Goal: Task Accomplishment & Management: Complete application form

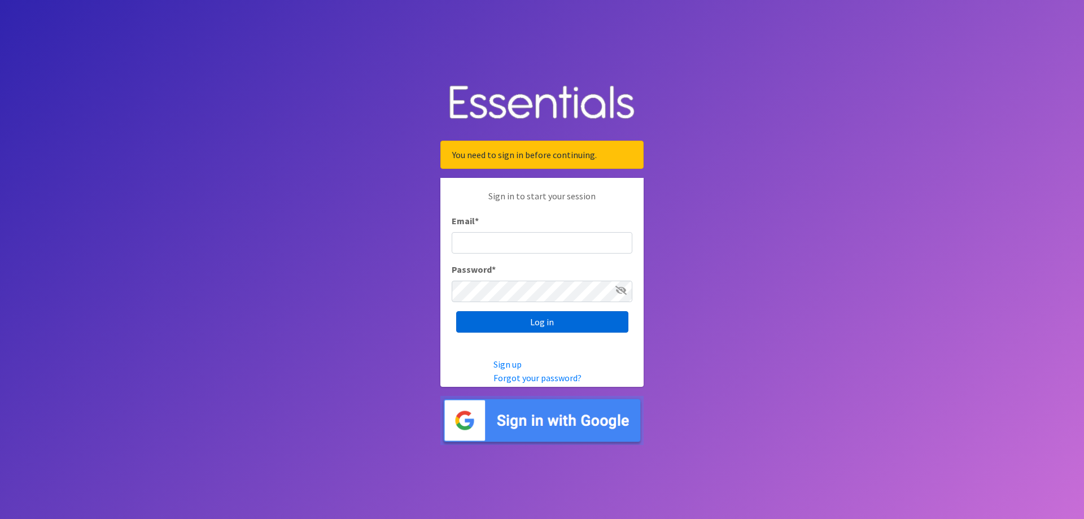
type input "[EMAIL_ADDRESS][DOMAIN_NAME]"
click at [549, 323] on input "Log in" at bounding box center [542, 321] width 172 height 21
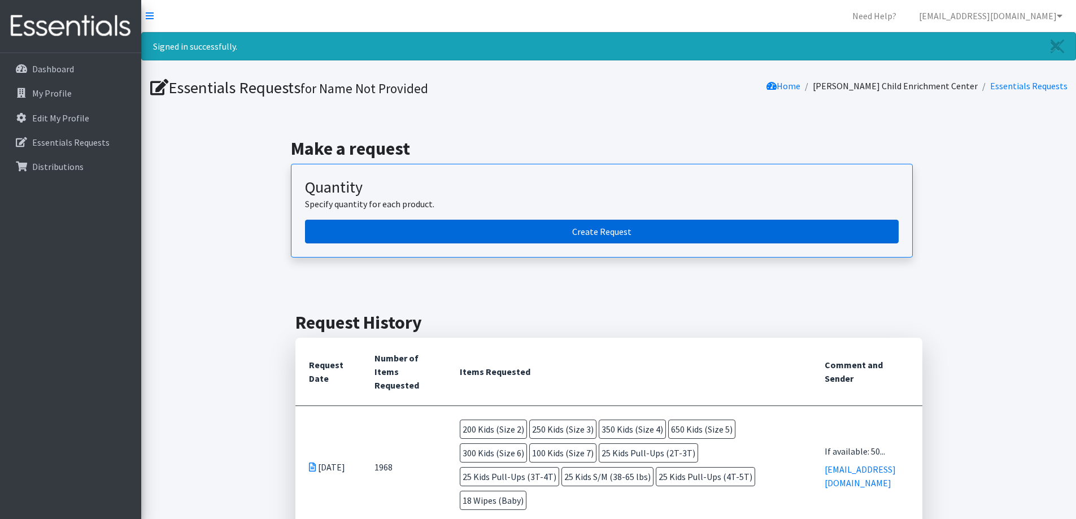
click at [604, 231] on link "Create Request" at bounding box center [602, 232] width 594 height 24
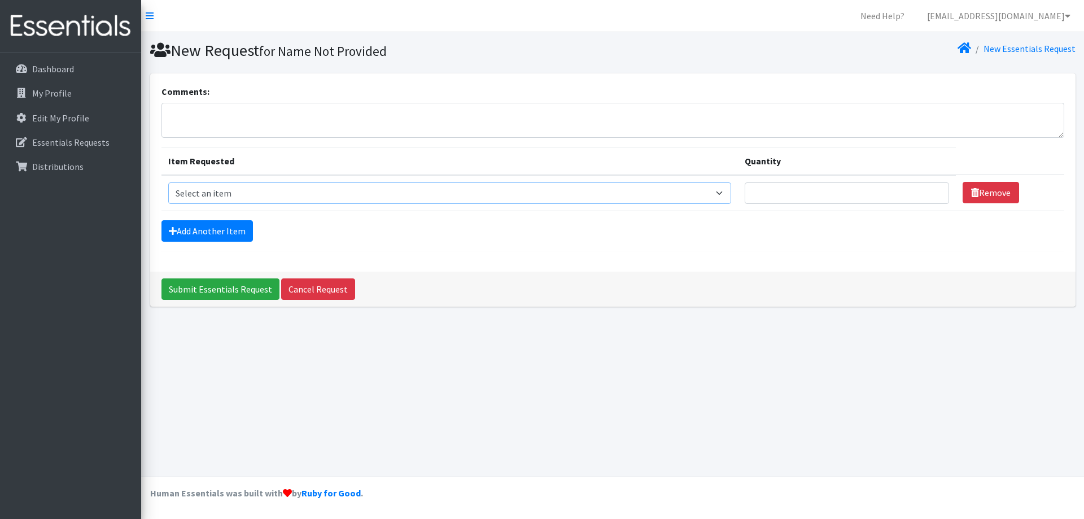
click at [728, 191] on select "Select an item Adult Briefs (Large/X-Large) Adult Briefs (Medium/Large) Adult B…" at bounding box center [449, 192] width 563 height 21
select select "4562"
click at [168, 182] on select "Select an item Adult Briefs (Large/X-Large) Adult Briefs (Medium/Large) Adult B…" at bounding box center [449, 192] width 563 height 21
click at [934, 196] on input "1" at bounding box center [847, 192] width 205 height 21
click at [779, 193] on input "1" at bounding box center [847, 192] width 205 height 21
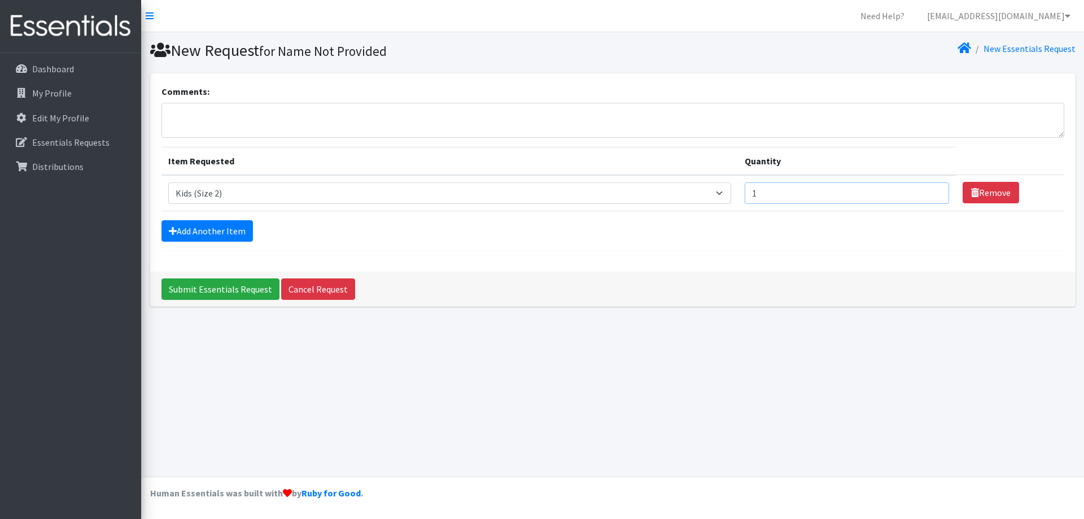
drag, startPoint x: 779, startPoint y: 193, endPoint x: 742, endPoint y: 190, distance: 37.4
click at [742, 190] on tr "Item Requested Select an item Adult Briefs (Large/X-Large) Adult Briefs (Medium…" at bounding box center [613, 193] width 903 height 36
type input "200"
click at [728, 193] on select "Select an item Adult Briefs (Large/X-Large) Adult Briefs (Medium/Large) Adult B…" at bounding box center [449, 192] width 563 height 21
click at [168, 182] on select "Select an item Adult Briefs (Large/X-Large) Adult Briefs (Medium/Large) Adult B…" at bounding box center [449, 192] width 563 height 21
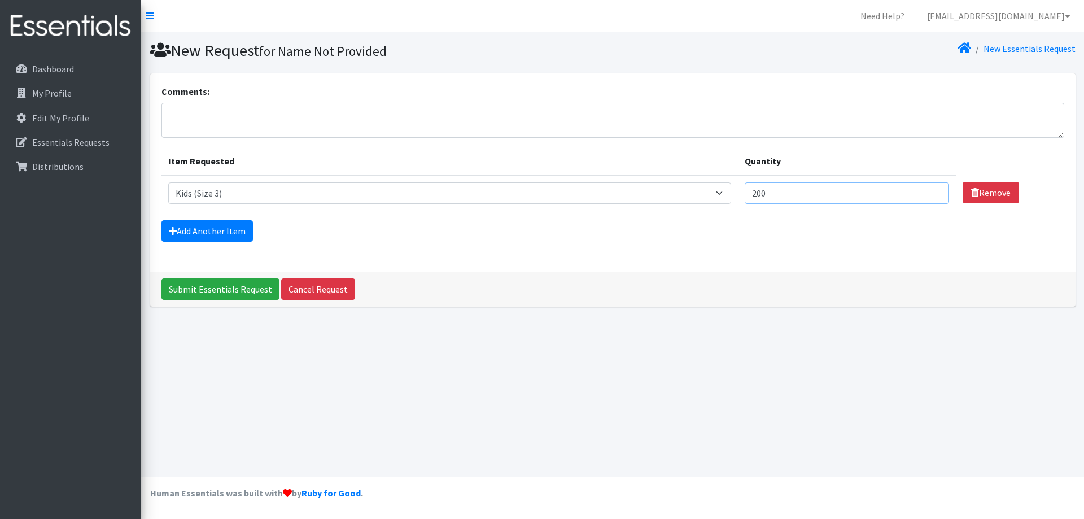
drag, startPoint x: 785, startPoint y: 197, endPoint x: 746, endPoint y: 197, distance: 39.0
click at [746, 197] on td "Quantity 200" at bounding box center [847, 193] width 219 height 36
click at [730, 184] on select "Select an item Adult Briefs (Large/X-Large) Adult Briefs (Medium/Large) Adult B…" at bounding box center [449, 192] width 563 height 21
select select "4562"
click at [168, 182] on select "Select an item Adult Briefs (Large/X-Large) Adult Briefs (Medium/Large) Adult B…" at bounding box center [449, 192] width 563 height 21
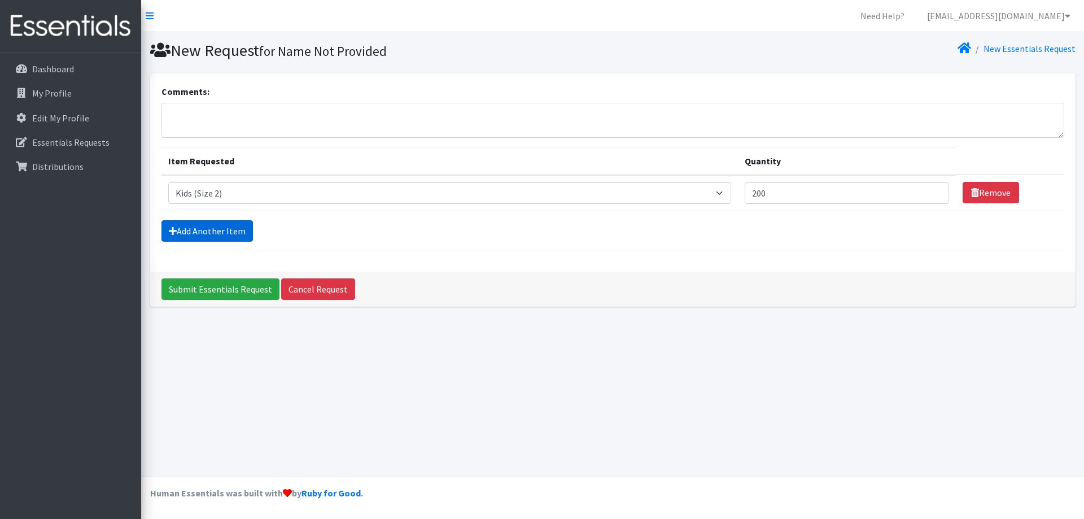
click at [213, 233] on link "Add Another Item" at bounding box center [207, 230] width 91 height 21
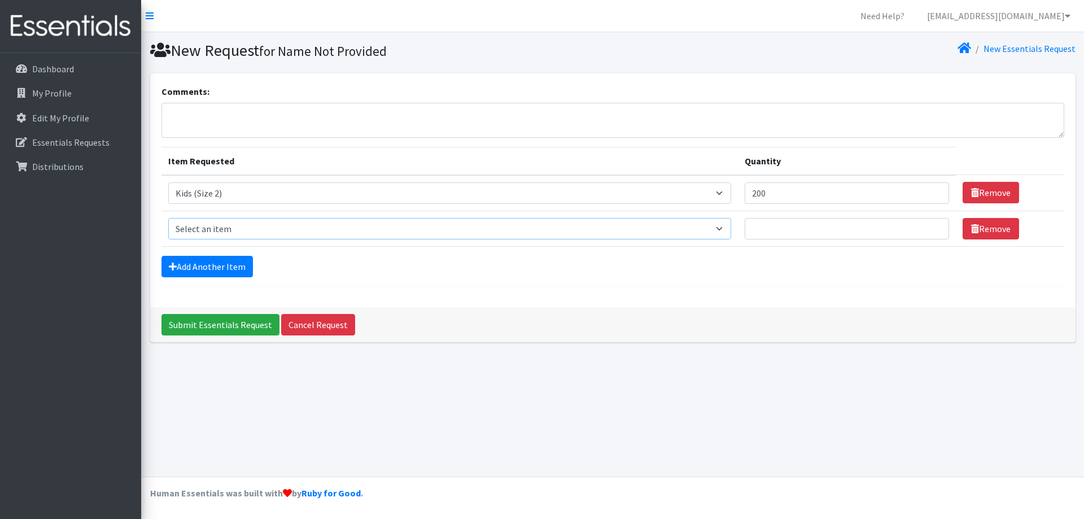
click at [229, 226] on select "Select an item Adult Briefs (Large/X-Large) Adult Briefs (Medium/Large) Adult B…" at bounding box center [449, 228] width 563 height 21
select select "4566"
click at [168, 218] on select "Select an item Adult Briefs (Large/X-Large) Adult Briefs (Medium/Large) Adult B…" at bounding box center [449, 228] width 563 height 21
click at [817, 231] on input "Quantity" at bounding box center [847, 228] width 205 height 21
type input "100"
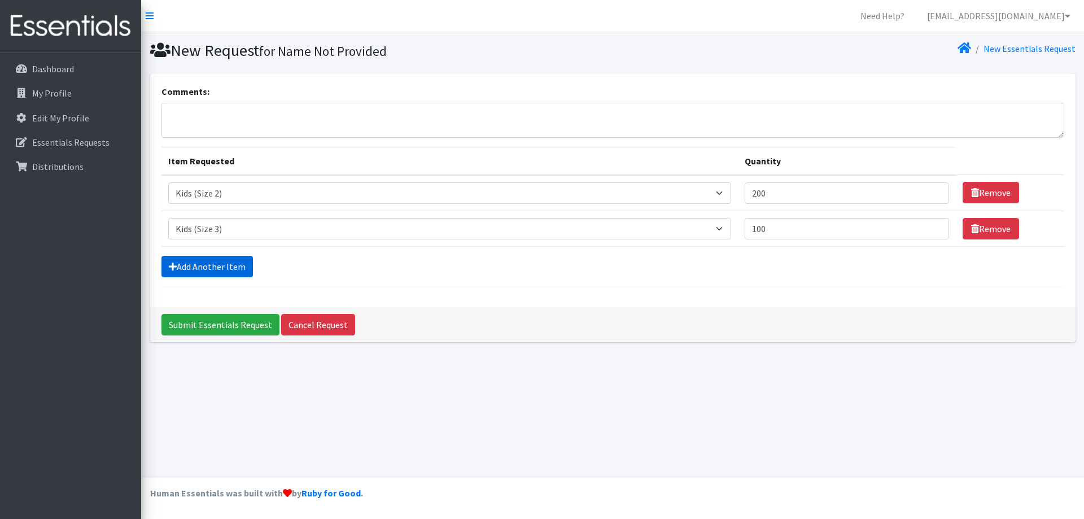
click at [193, 266] on link "Add Another Item" at bounding box center [207, 266] width 91 height 21
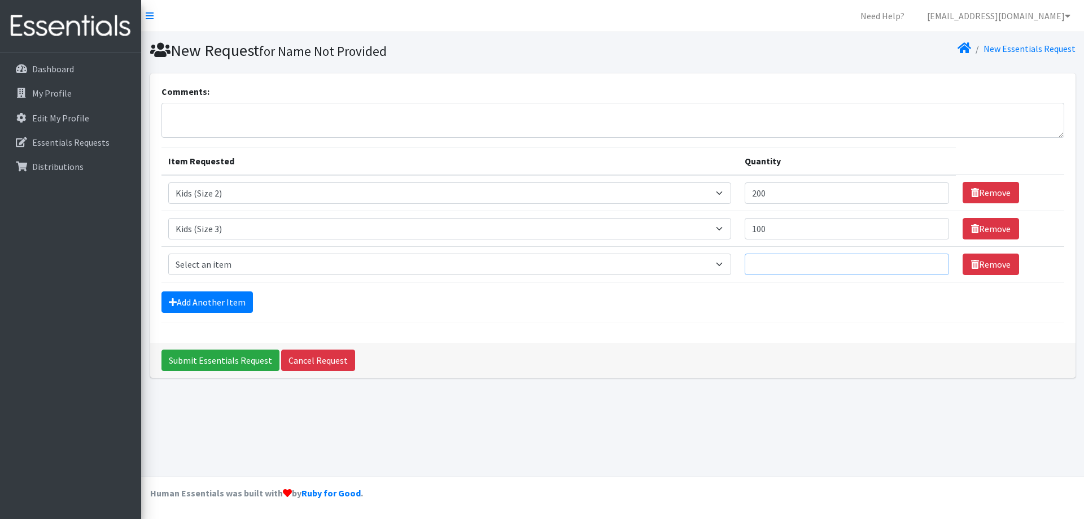
click at [786, 267] on input "Quantity" at bounding box center [847, 264] width 205 height 21
type input "350"
click at [242, 260] on select "Select an item Adult Briefs (Large/X-Large) Adult Briefs (Medium/Large) Adult B…" at bounding box center [449, 264] width 563 height 21
select select "4567"
click at [168, 254] on select "Select an item Adult Briefs (Large/X-Large) Adult Briefs (Medium/Large) Adult B…" at bounding box center [449, 264] width 563 height 21
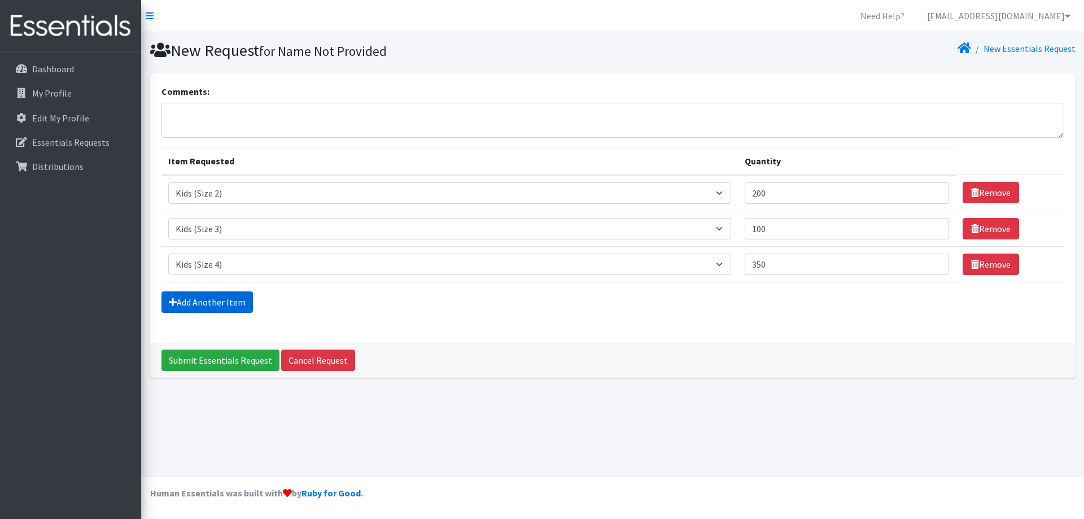
click at [202, 306] on link "Add Another Item" at bounding box center [207, 301] width 91 height 21
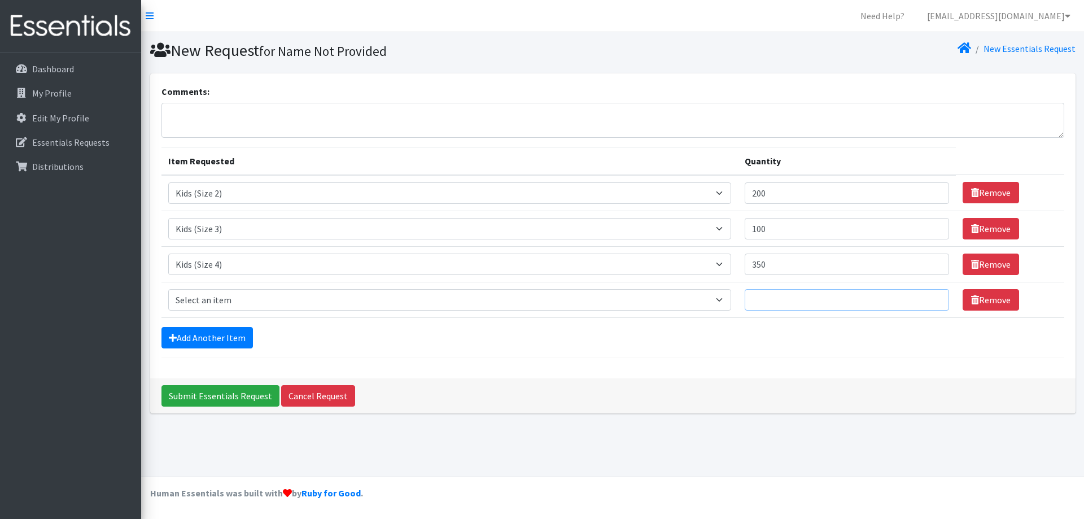
click at [779, 298] on input "Quantity" at bounding box center [847, 299] width 205 height 21
type input "750"
click at [469, 298] on select "Select an item Adult Briefs (Large/X-Large) Adult Briefs (Medium/Large) Adult B…" at bounding box center [449, 299] width 563 height 21
select select "4568"
click at [168, 289] on select "Select an item Adult Briefs (Large/X-Large) Adult Briefs (Medium/Large) Adult B…" at bounding box center [449, 299] width 563 height 21
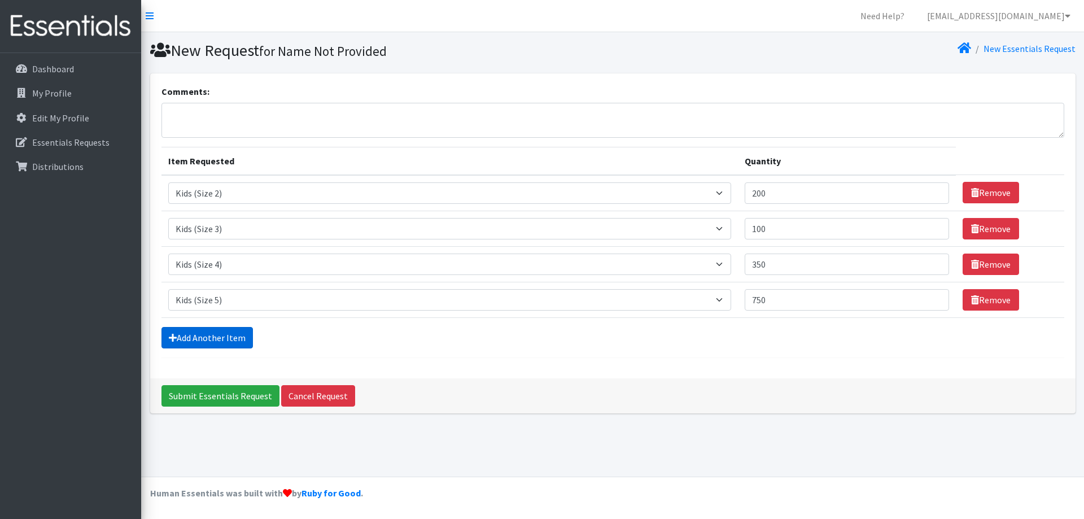
click at [216, 341] on link "Add Another Item" at bounding box center [207, 337] width 91 height 21
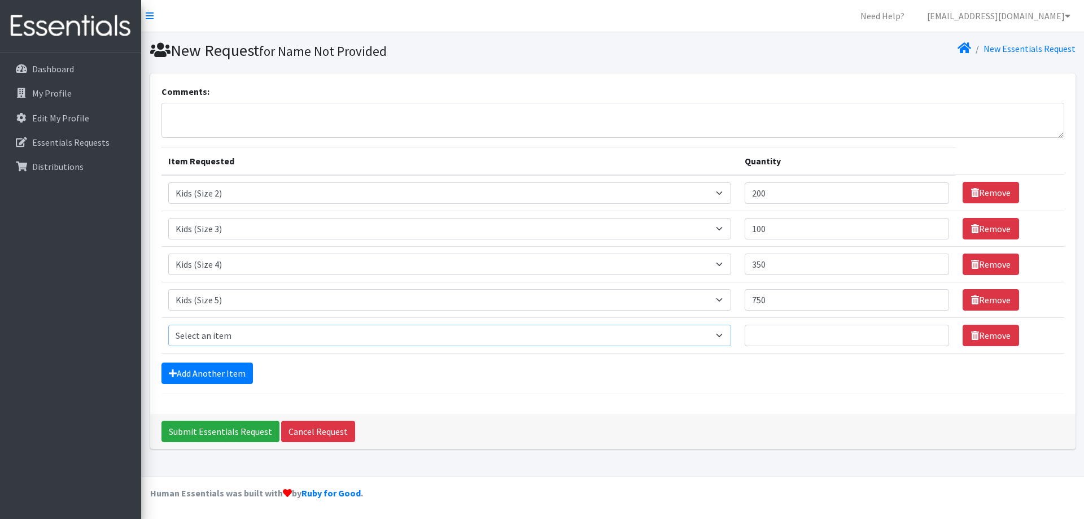
click at [220, 332] on select "Select an item Adult Briefs (Large/X-Large) Adult Briefs (Medium/Large) Adult B…" at bounding box center [449, 335] width 563 height 21
select select "4572"
click at [168, 325] on select "Select an item Adult Briefs (Large/X-Large) Adult Briefs (Medium/Large) Adult B…" at bounding box center [449, 335] width 563 height 21
click at [773, 337] on input "Quantity" at bounding box center [847, 335] width 205 height 21
type input "300"
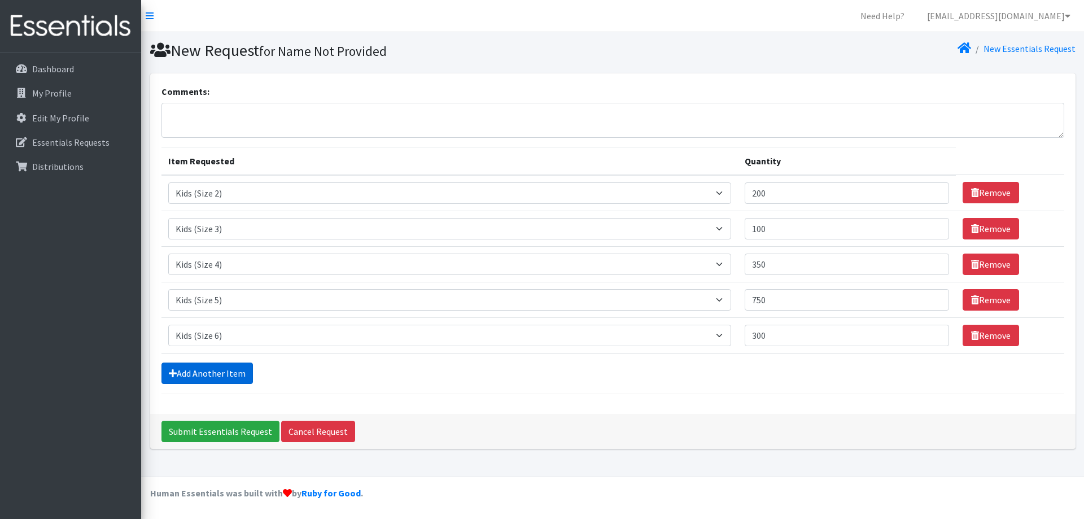
click at [180, 368] on link "Add Another Item" at bounding box center [207, 373] width 91 height 21
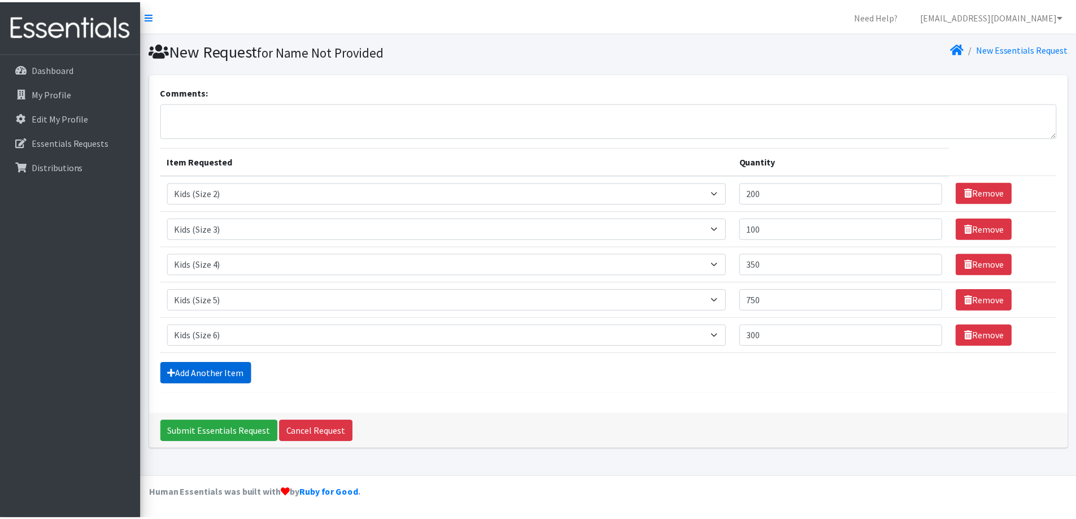
scroll to position [17, 0]
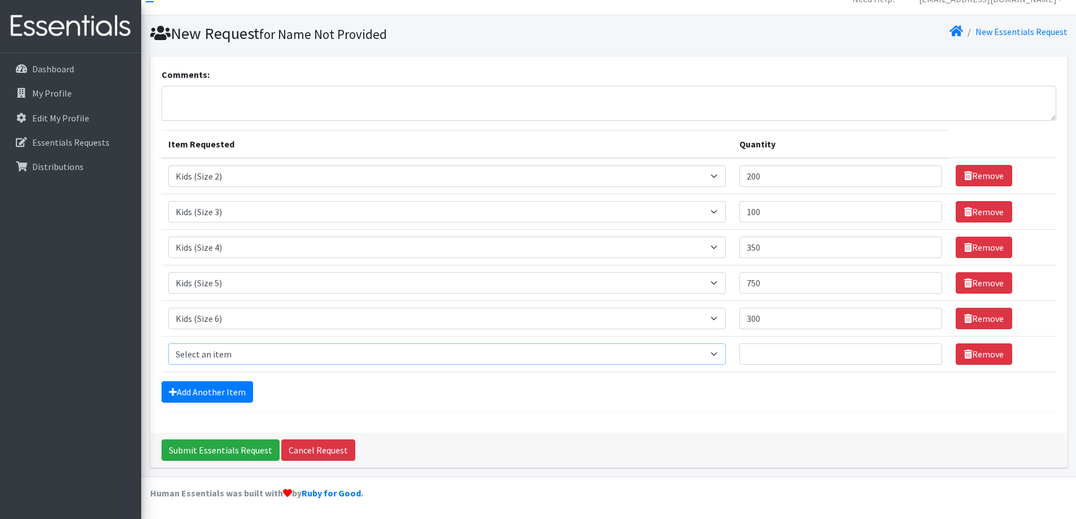
click at [191, 359] on select "Select an item Adult Briefs (Large/X-Large) Adult Briefs (Medium/Large) Adult B…" at bounding box center [447, 353] width 558 height 21
select select "13208"
click at [168, 343] on select "Select an item Adult Briefs (Large/X-Large) Adult Briefs (Medium/Large) Adult B…" at bounding box center [447, 353] width 558 height 21
click at [779, 354] on input "Quantity" at bounding box center [840, 353] width 203 height 21
type input "100"
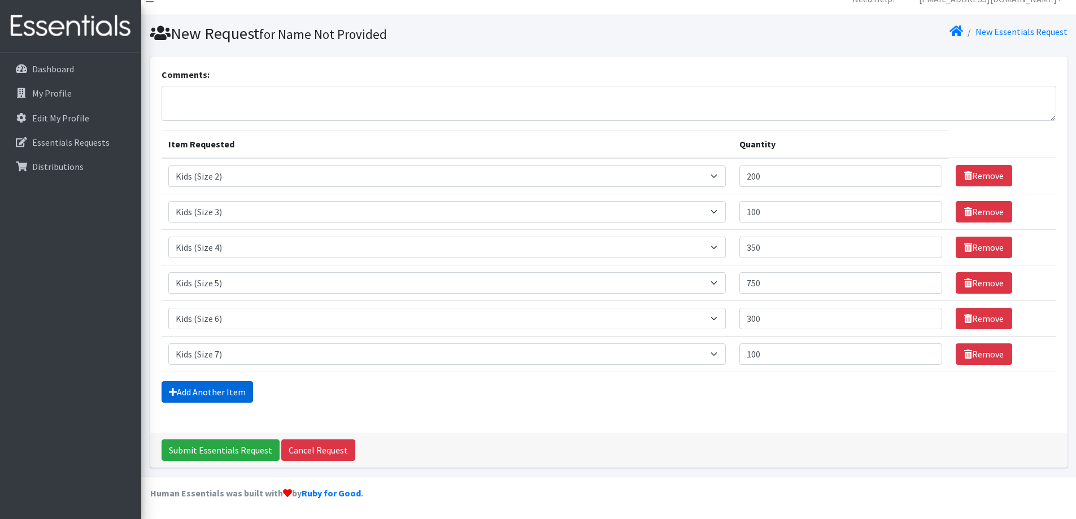
click at [191, 393] on link "Add Another Item" at bounding box center [207, 391] width 91 height 21
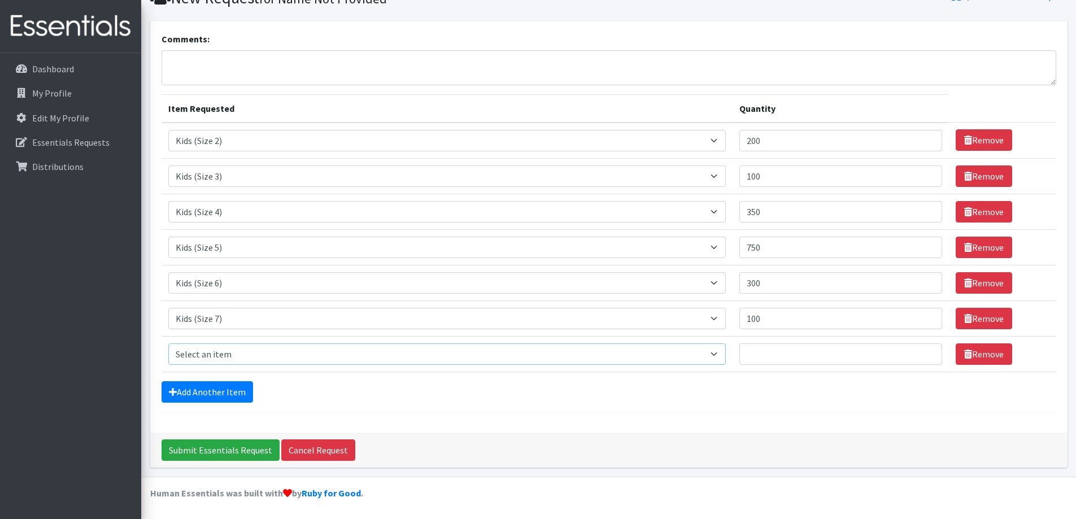
click at [270, 349] on select "Select an item Adult Briefs (Large/X-Large) Adult Briefs (Medium/Large) Adult B…" at bounding box center [447, 353] width 558 height 21
select select "4573"
click at [168, 343] on select "Select an item Adult Briefs (Large/X-Large) Adult Briefs (Medium/Large) Adult B…" at bounding box center [447, 353] width 558 height 21
click at [772, 348] on input "Quantity" at bounding box center [840, 353] width 203 height 21
type input "25"
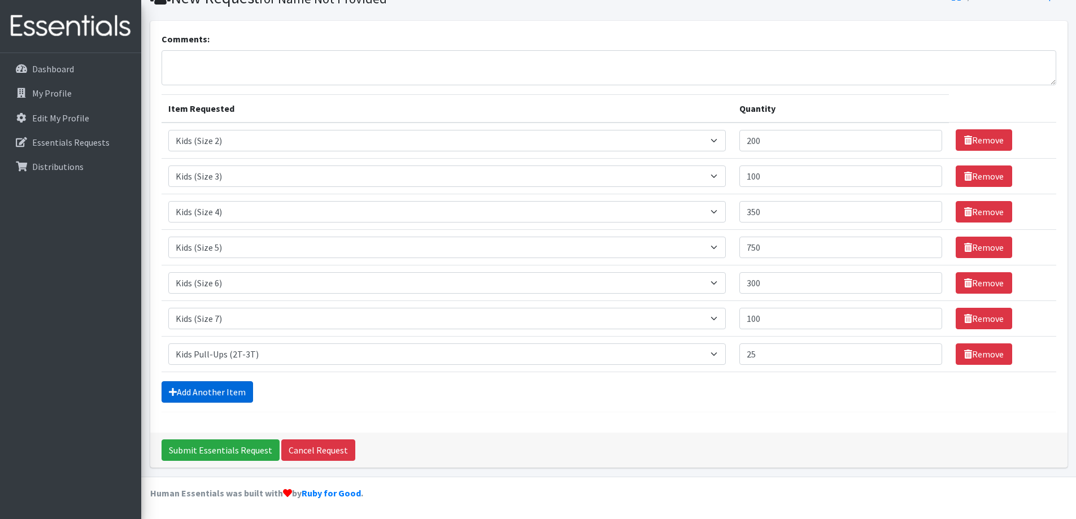
click at [234, 389] on link "Add Another Item" at bounding box center [207, 391] width 91 height 21
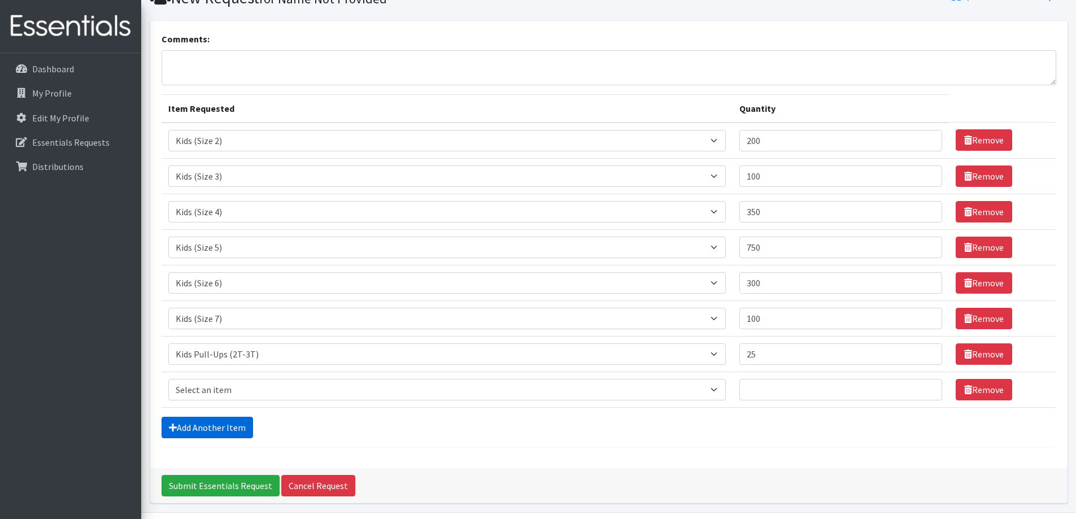
scroll to position [88, 0]
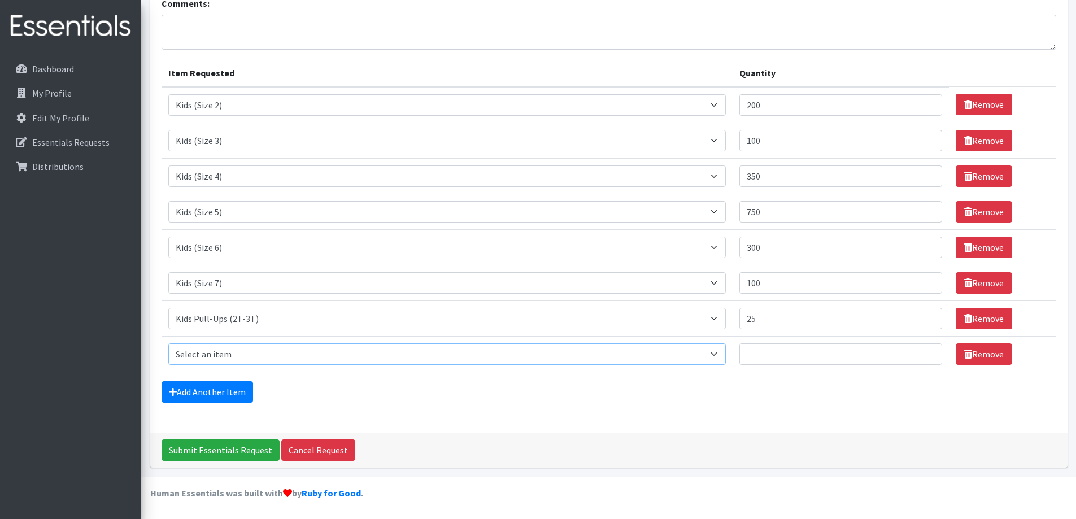
click at [225, 352] on select "Select an item Adult Briefs (Large/X-Large) Adult Briefs (Medium/Large) Adult B…" at bounding box center [447, 353] width 558 height 21
select select "4574"
click at [168, 343] on select "Select an item Adult Briefs (Large/X-Large) Adult Briefs (Medium/Large) Adult B…" at bounding box center [447, 353] width 558 height 21
click at [772, 352] on input "Quantity" at bounding box center [840, 353] width 203 height 21
type input "25"
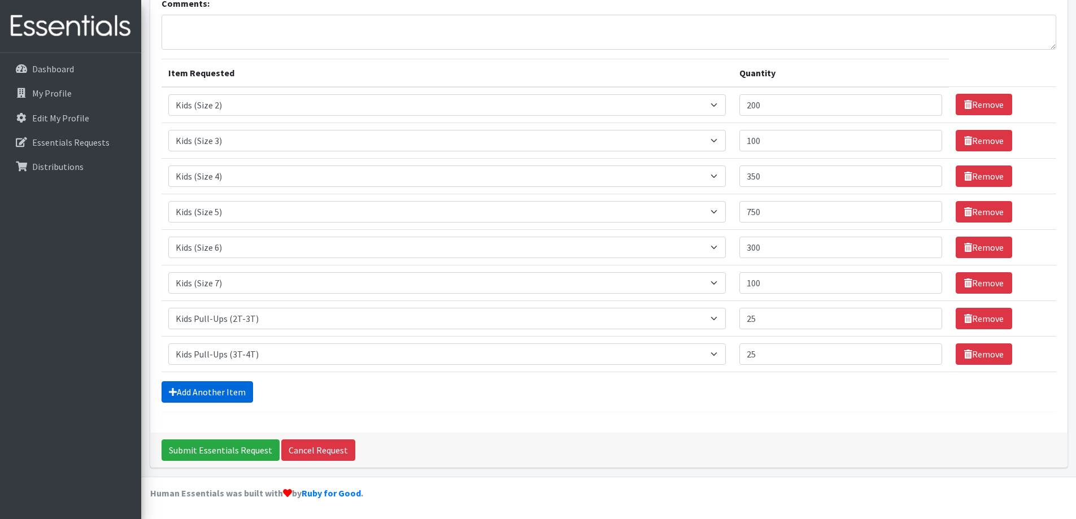
click at [204, 395] on link "Add Another Item" at bounding box center [207, 391] width 91 height 21
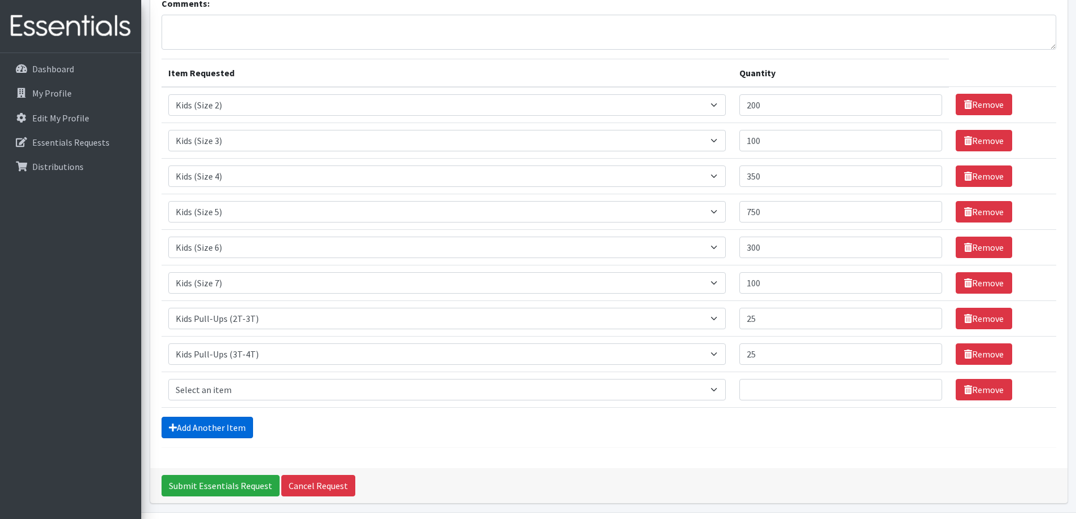
scroll to position [124, 0]
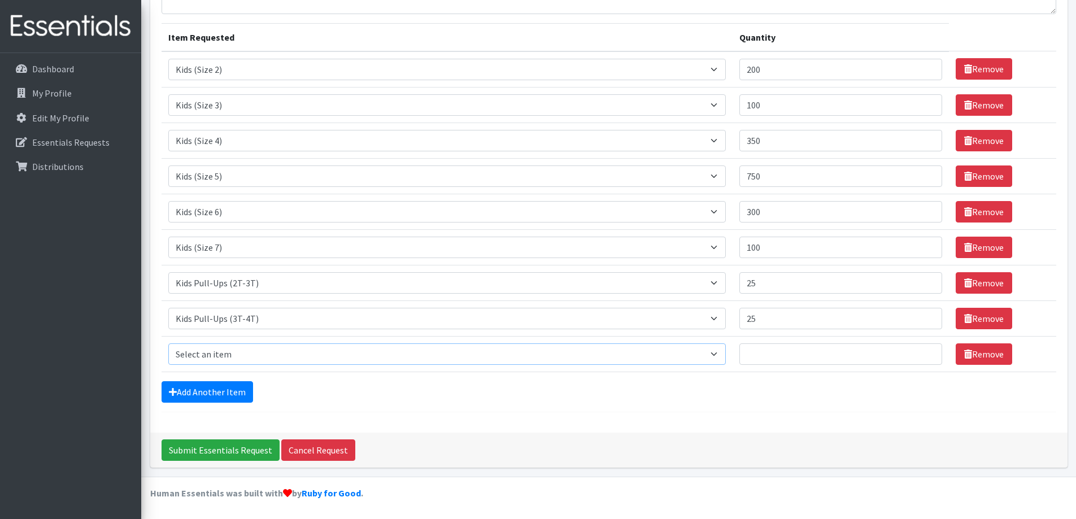
click at [221, 356] on select "Select an item Adult Briefs (Large/X-Large) Adult Briefs (Medium/Large) Adult B…" at bounding box center [447, 353] width 558 height 21
select select "4575"
click at [168, 343] on select "Select an item Adult Briefs (Large/X-Large) Adult Briefs (Medium/Large) Adult B…" at bounding box center [447, 353] width 558 height 21
click at [768, 355] on input "Quantity" at bounding box center [840, 353] width 203 height 21
type input "25"
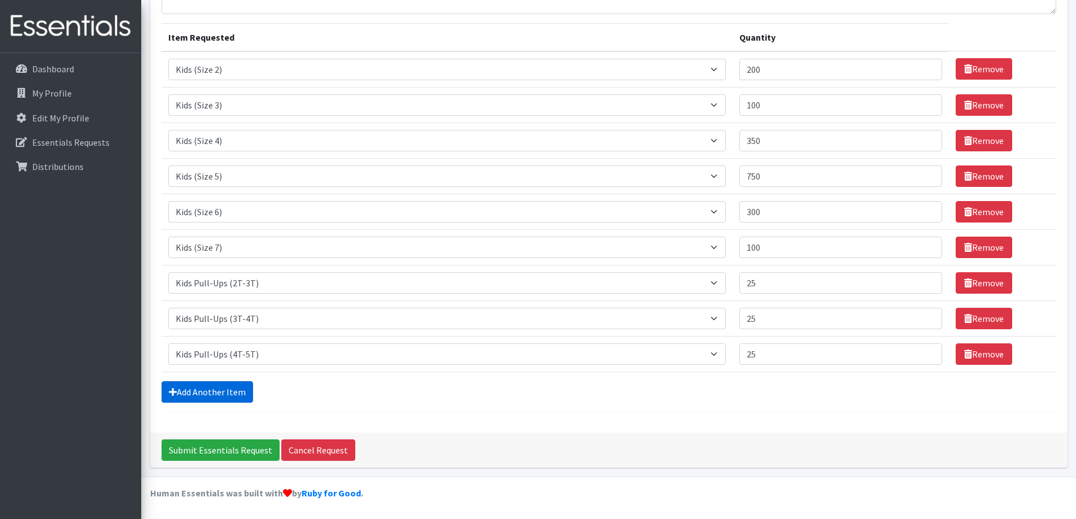
click at [222, 394] on link "Add Another Item" at bounding box center [207, 391] width 91 height 21
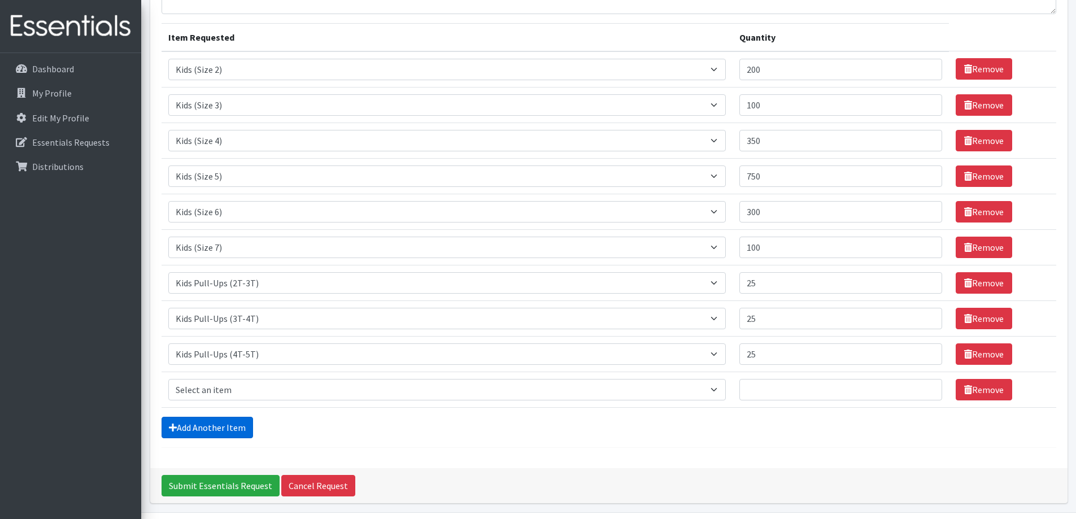
scroll to position [159, 0]
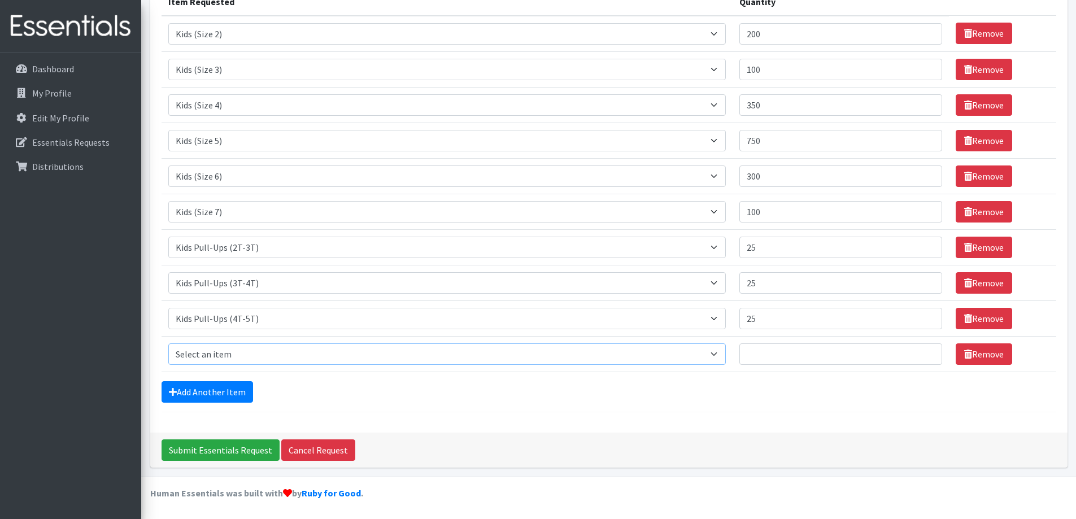
click at [199, 355] on select "Select an item Adult Briefs (Large/X-Large) Adult Briefs (Medium/Large) Adult B…" at bounding box center [447, 353] width 558 height 21
select select "4571"
click at [168, 343] on select "Select an item Adult Briefs (Large/X-Large) Adult Briefs (Medium/Large) Adult B…" at bounding box center [447, 353] width 558 height 21
click at [777, 354] on input "Quantity" at bounding box center [840, 353] width 203 height 21
type input "25"
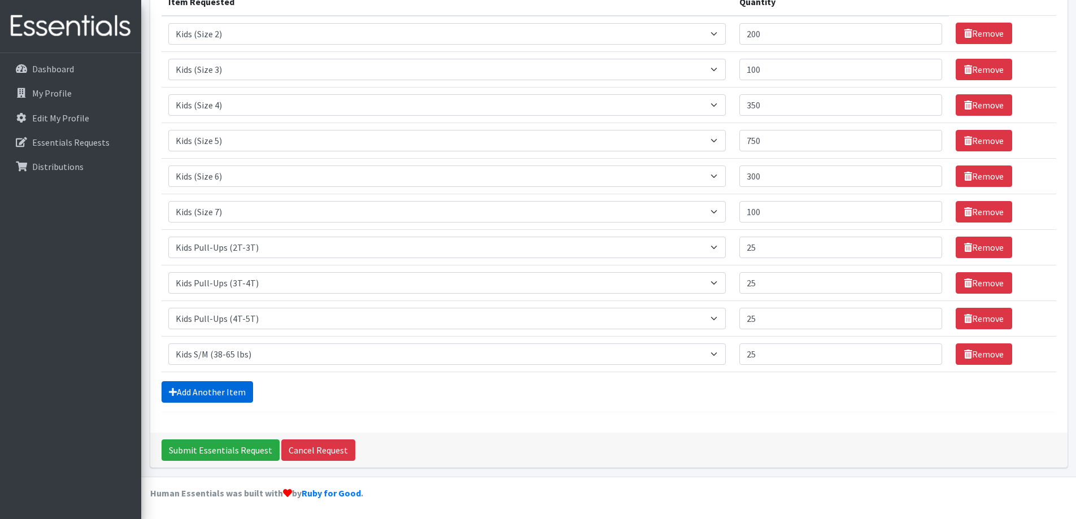
click at [186, 392] on link "Add Another Item" at bounding box center [207, 391] width 91 height 21
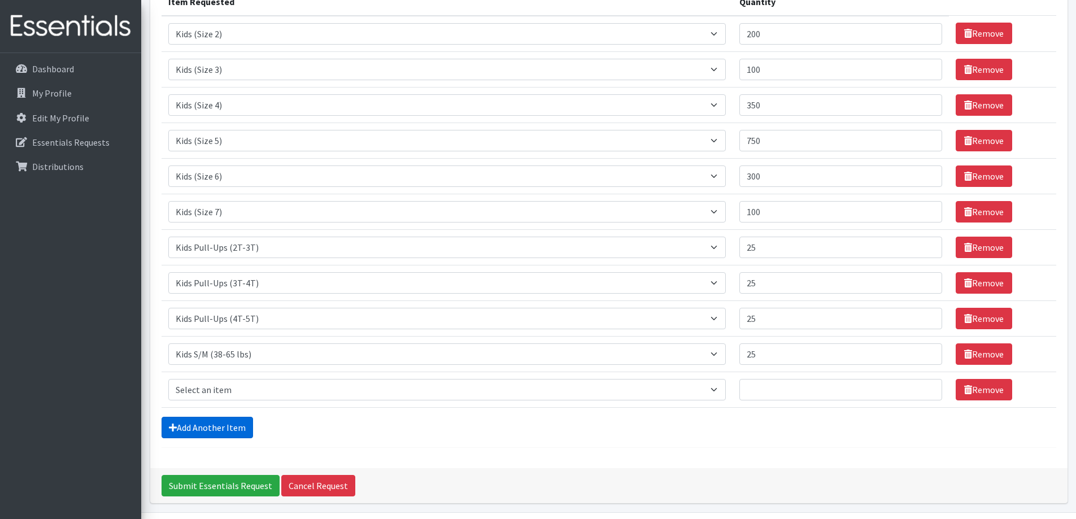
scroll to position [195, 0]
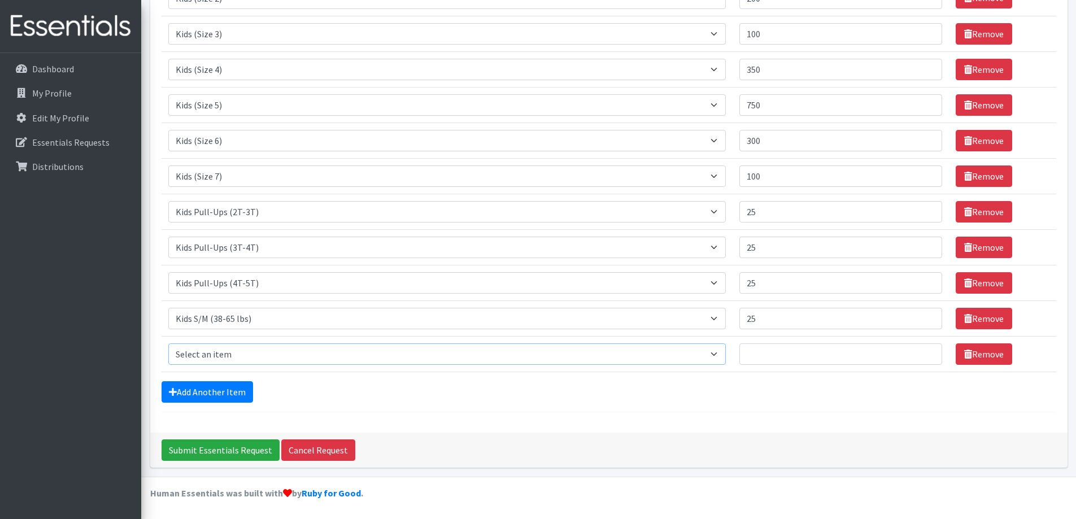
click at [201, 354] on select "Select an item Adult Briefs (Large/X-Large) Adult Briefs (Medium/Large) Adult B…" at bounding box center [447, 353] width 558 height 21
select select "4579"
click at [168, 343] on select "Select an item Adult Briefs (Large/X-Large) Adult Briefs (Medium/Large) Adult B…" at bounding box center [447, 353] width 558 height 21
click at [778, 357] on input "Quantity" at bounding box center [840, 353] width 203 height 21
type input "1"
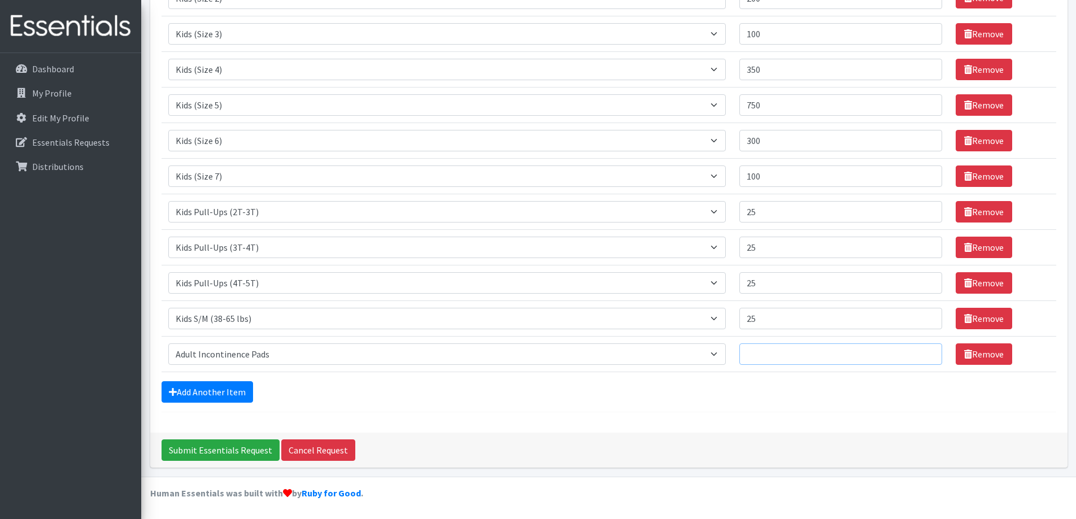
type input "2"
type input "1"
click at [194, 391] on link "Add Another Item" at bounding box center [207, 391] width 91 height 21
click at [213, 346] on select "Select an item Adult Briefs (Large/X-Large) Adult Briefs (Medium/Large) Adult B…" at bounding box center [447, 353] width 558 height 21
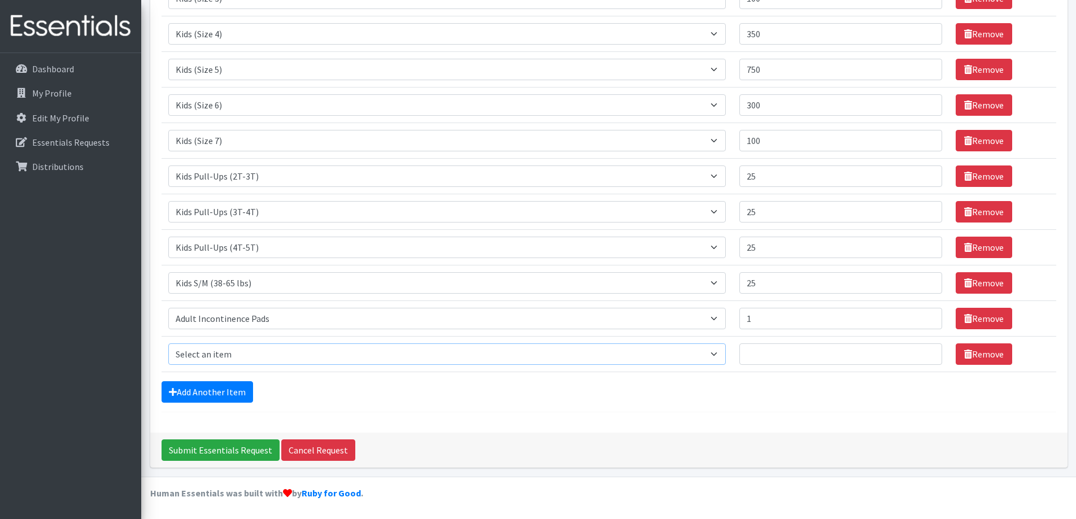
select select "15032"
click at [168, 343] on select "Select an item Adult Briefs (Large/X-Large) Adult Briefs (Medium/Large) Adult B…" at bounding box center [447, 353] width 558 height 21
click at [768, 352] on input "Quantity" at bounding box center [840, 353] width 203 height 21
type input "24"
drag, startPoint x: 762, startPoint y: 323, endPoint x: 755, endPoint y: 321, distance: 7.5
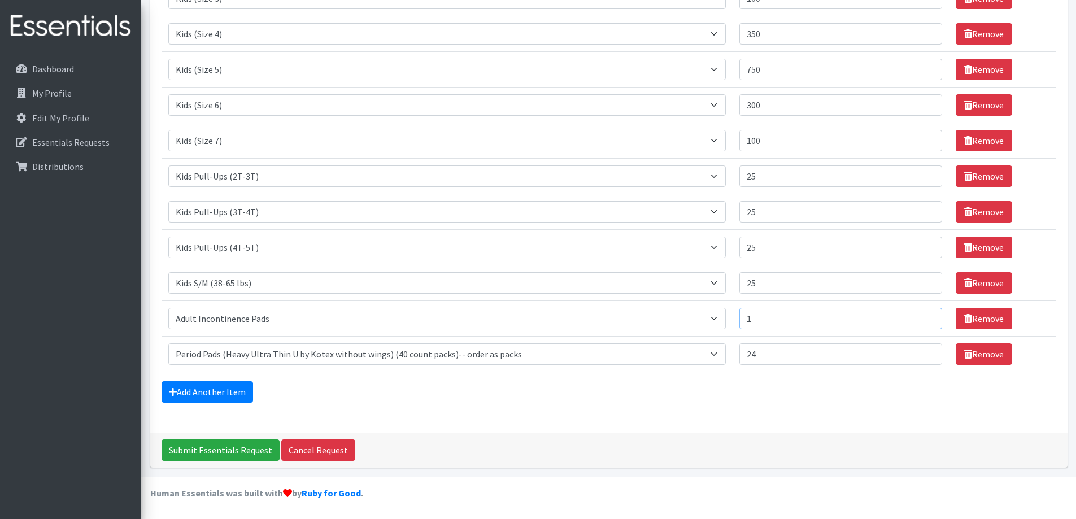
click at [755, 321] on input "1" at bounding box center [840, 318] width 203 height 21
type input "2"
drag, startPoint x: 766, startPoint y: 353, endPoint x: 742, endPoint y: 355, distance: 25.0
click at [742, 355] on td "Quantity 24" at bounding box center [841, 354] width 216 height 36
type input "12"
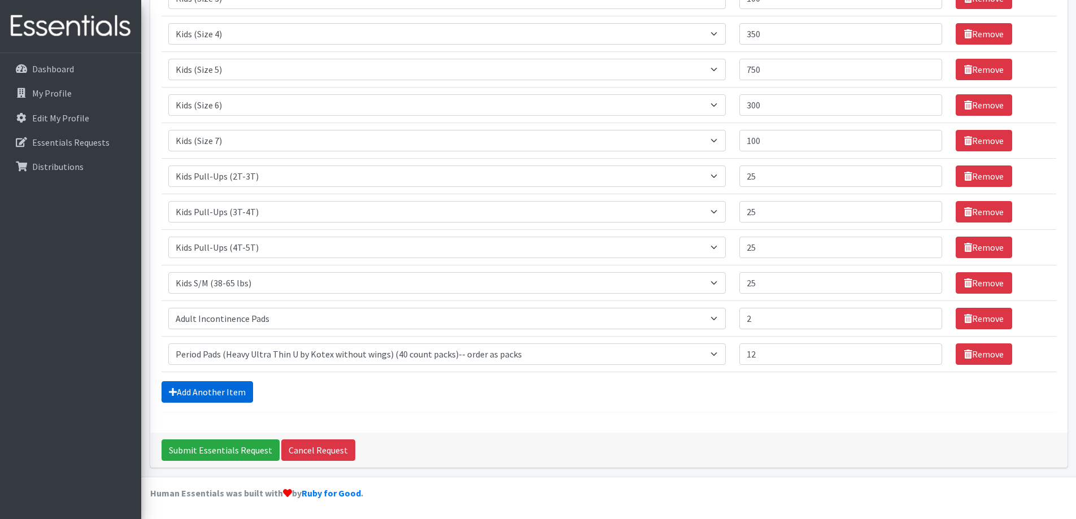
click at [236, 391] on link "Add Another Item" at bounding box center [207, 391] width 91 height 21
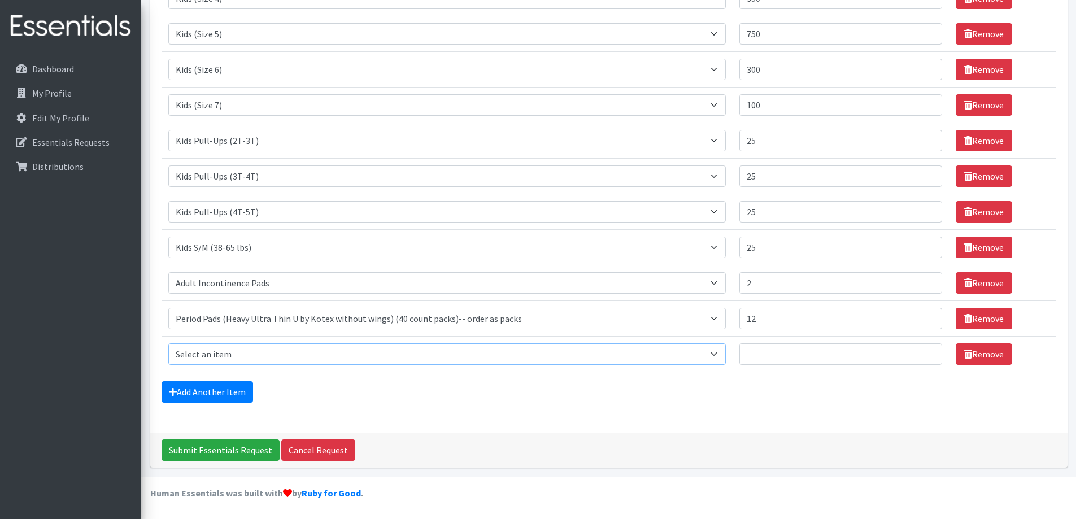
click at [242, 346] on select "Select an item Adult Briefs (Large/X-Large) Adult Briefs (Medium/Large) Adult B…" at bounding box center [447, 353] width 558 height 21
select select "4558"
click at [168, 343] on select "Select an item Adult Briefs (Large/X-Large) Adult Briefs (Medium/Large) Adult B…" at bounding box center [447, 353] width 558 height 21
click at [766, 350] on input "Quantity" at bounding box center [840, 353] width 203 height 21
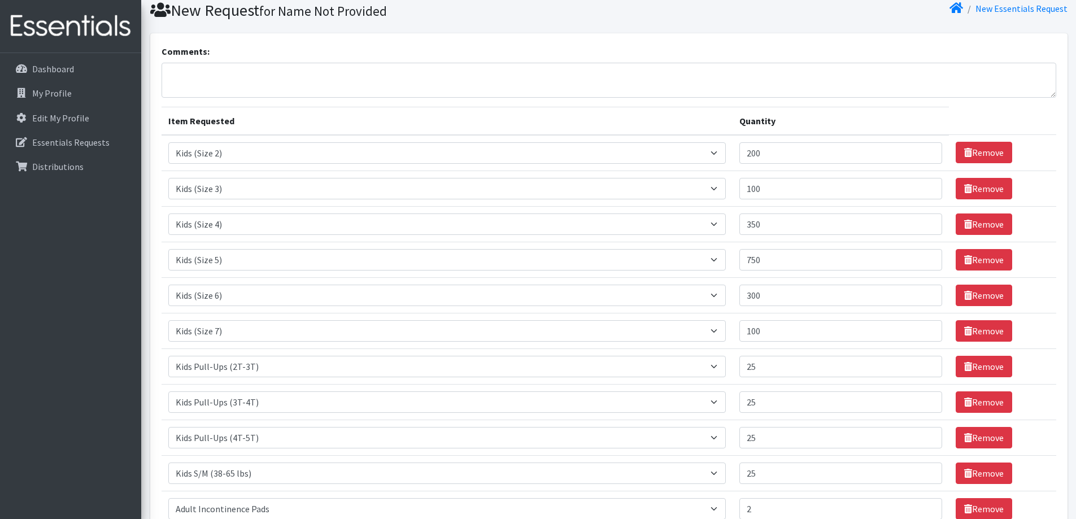
type input "12"
click at [183, 75] on textarea "Comments:" at bounding box center [609, 80] width 895 height 35
type textarea "t"
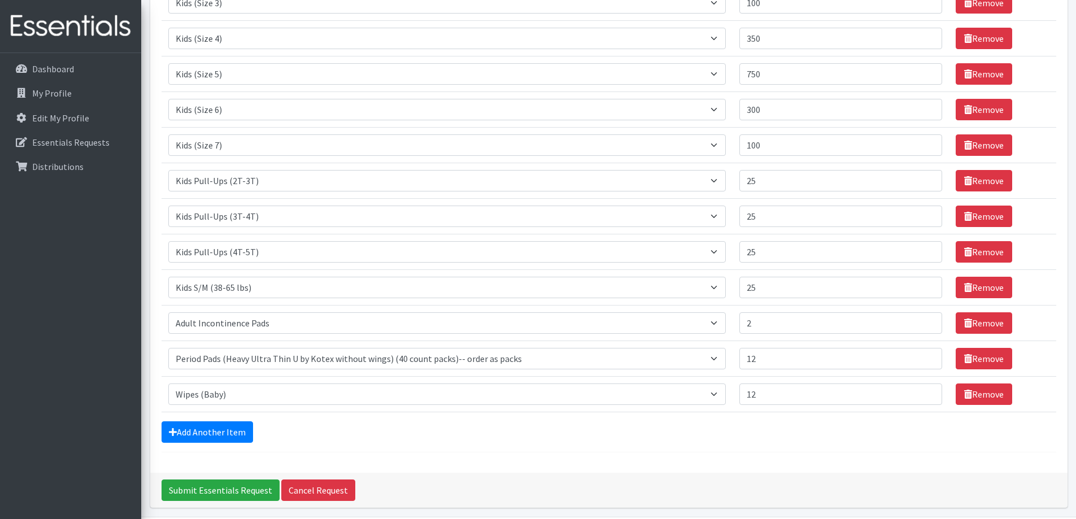
scroll to position [0, 0]
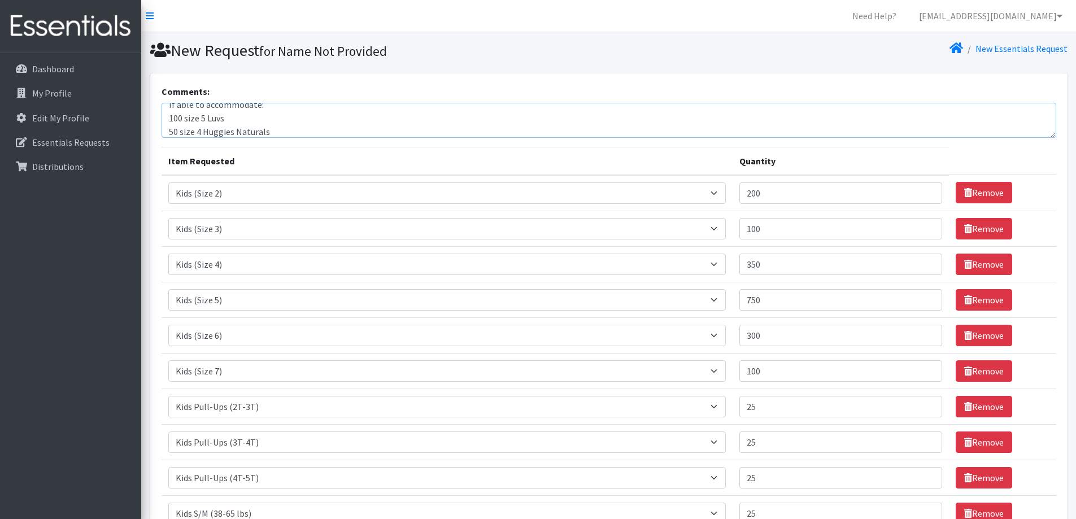
click at [257, 107] on textarea "If able to accommodate: 100 size 5 Luvs 50 size 4 Huggies Naturals" at bounding box center [609, 120] width 895 height 35
click at [276, 128] on textarea "If able to accommodate preferences: 100 size 5 Luvs 50 size 4 Huggies Naturals" at bounding box center [609, 120] width 895 height 35
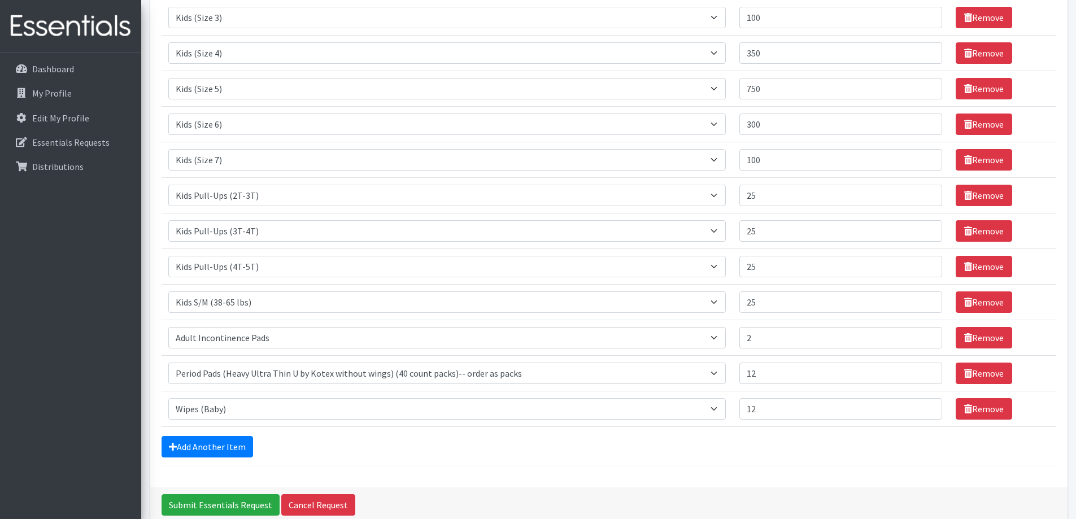
scroll to position [226, 0]
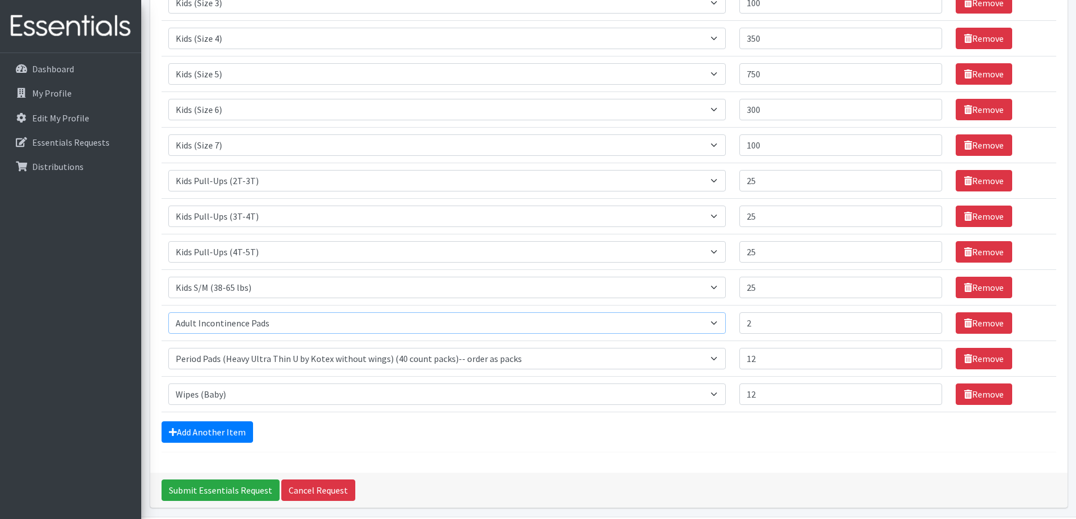
drag, startPoint x: 273, startPoint y: 323, endPoint x: 206, endPoint y: 318, distance: 66.8
click at [206, 318] on select "Select an item Adult Briefs (Large/X-Large) Adult Briefs (Medium/Large) Adult B…" at bounding box center [447, 322] width 558 height 21
click at [168, 312] on select "Select an item Adult Briefs (Large/X-Large) Adult Briefs (Medium/Large) Adult B…" at bounding box center [447, 322] width 558 height 21
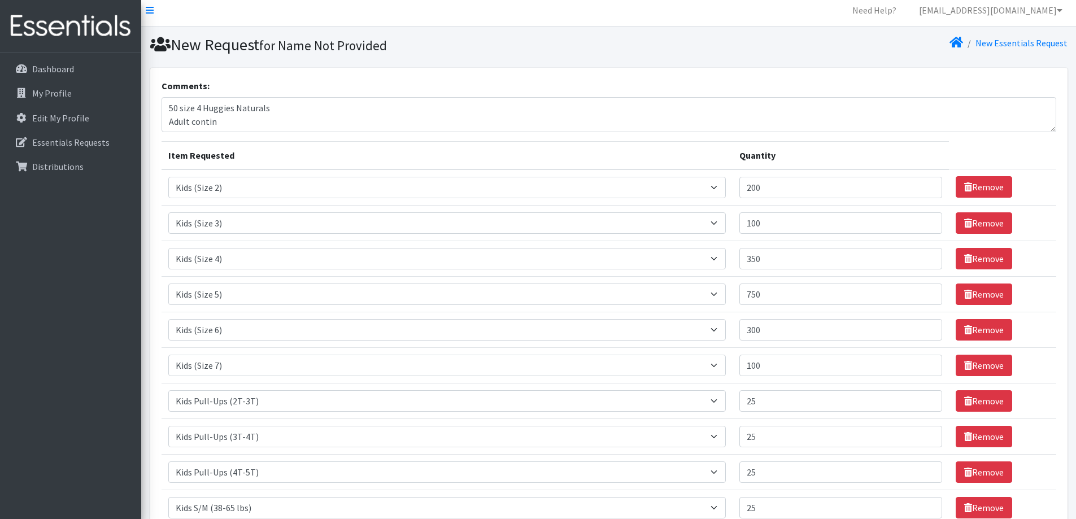
scroll to position [0, 0]
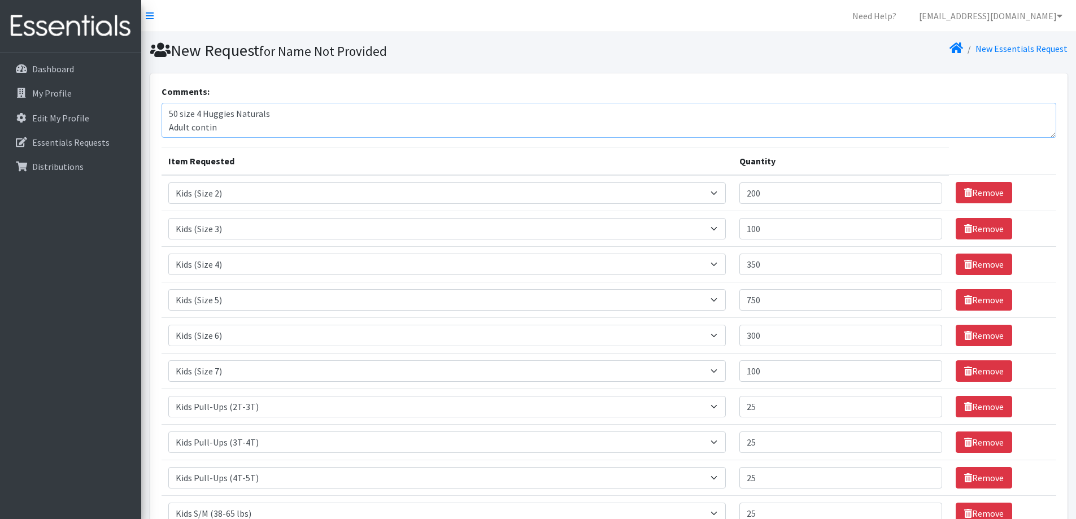
click at [220, 128] on textarea "If able to accommodate preferences: 100 size 5 Luvs 50 size 4 Huggies Naturals …" at bounding box center [609, 120] width 895 height 35
click at [227, 126] on textarea "If able to accommodate preferences: 100 size 5 Luvs 50 size 4 Huggies Naturals …" at bounding box center [609, 120] width 895 height 35
click at [408, 131] on textarea "If able to accommodate preferences: 100 size 5 Luvs 50 size 4 Huggies Naturals …" at bounding box center [609, 120] width 895 height 35
click at [377, 125] on textarea "If able to accommodate preferences: 100 size 5 Luvs 50 size 4 Huggies Naturals …" at bounding box center [609, 120] width 895 height 35
click at [380, 129] on textarea "If able to accommodate preferences: 100 size 5 Luvs 50 size 4 Huggies Naturals …" at bounding box center [609, 120] width 895 height 35
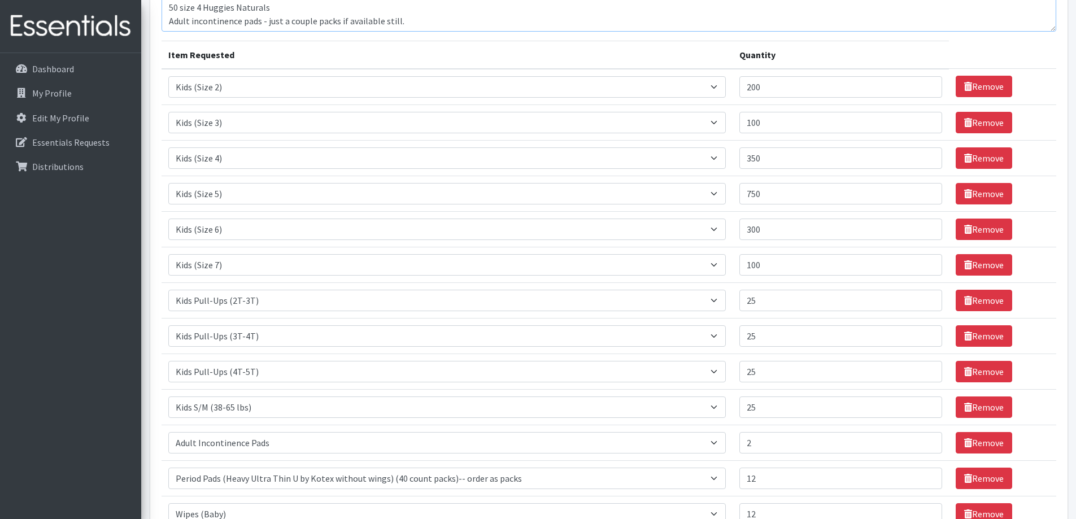
scroll to position [266, 0]
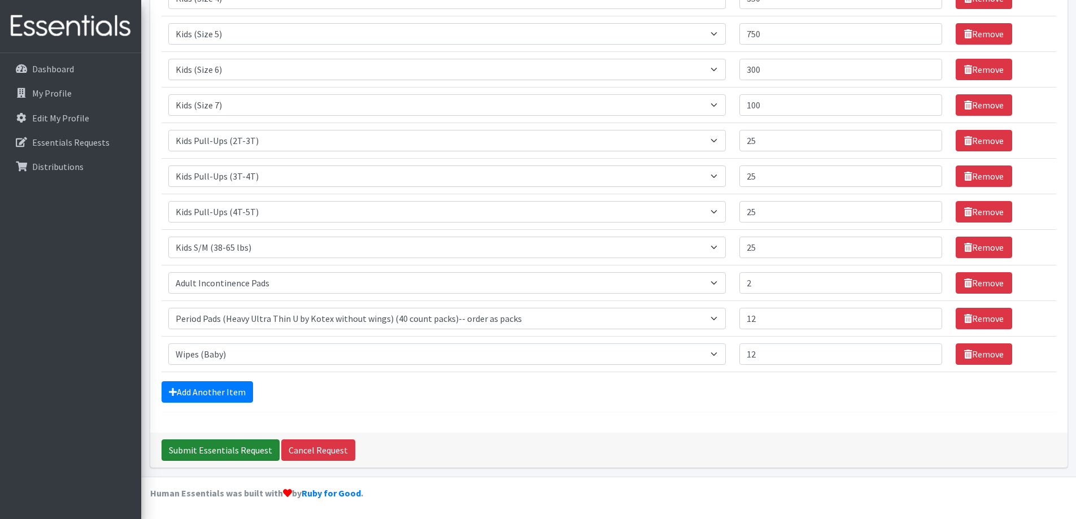
type textarea "If able to accommodate preferences: 100 size 5 Luvs 50 size 4 Huggies Naturals …"
drag, startPoint x: 211, startPoint y: 453, endPoint x: 365, endPoint y: 417, distance: 158.2
click at [365, 417] on div "Comments: If able to accommodate preferences: 100 size 5 Luvs 50 size 4 Huggies…" at bounding box center [608, 137] width 917 height 660
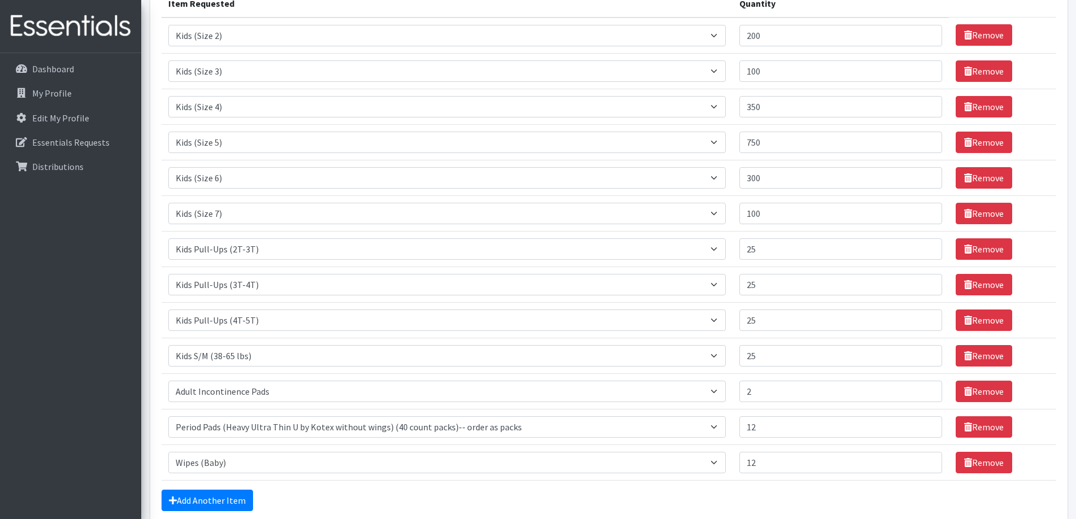
scroll to position [0, 0]
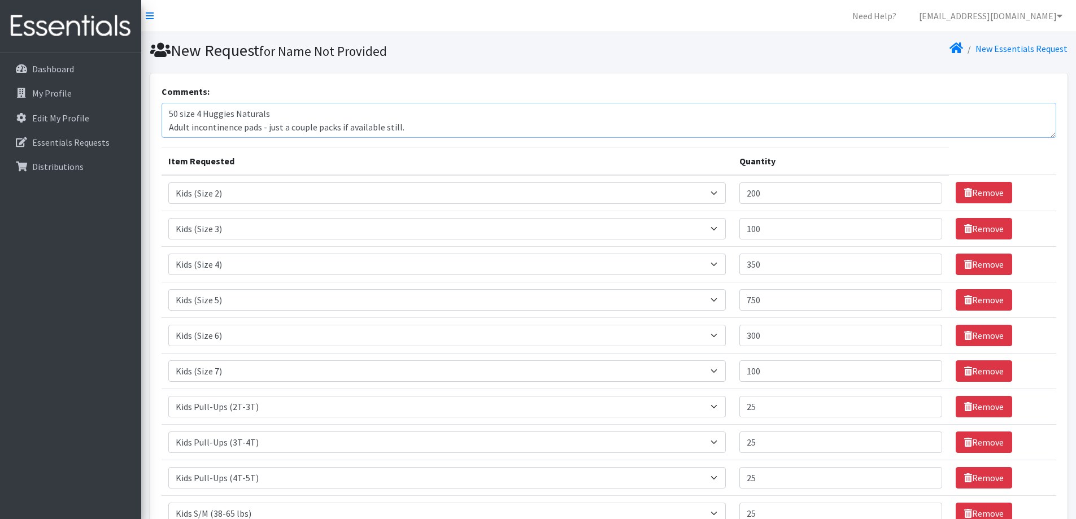
click at [400, 129] on textarea "If able to accommodate preferences: 100 size 5 Luvs 50 size 4 Huggies Naturals …" at bounding box center [609, 120] width 895 height 35
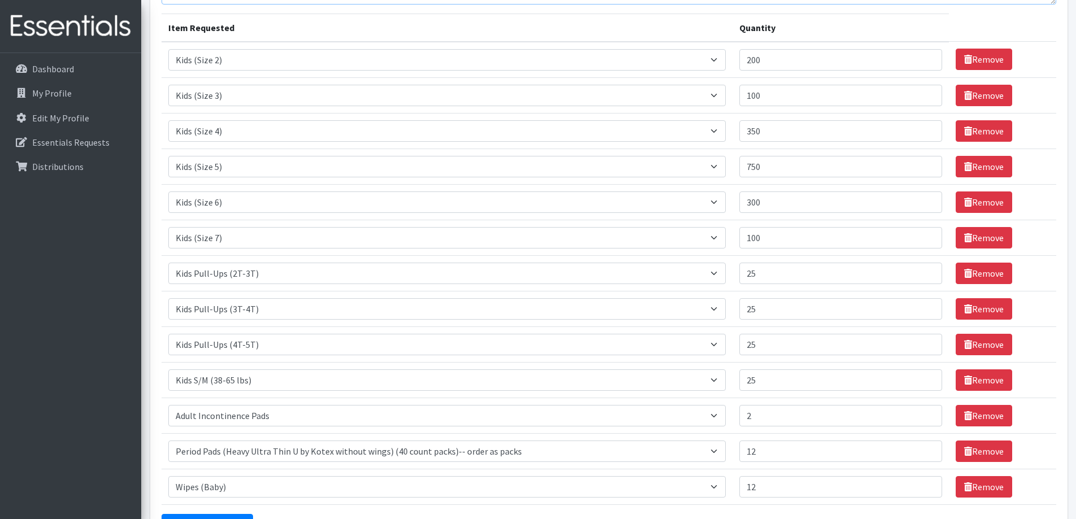
scroll to position [266, 0]
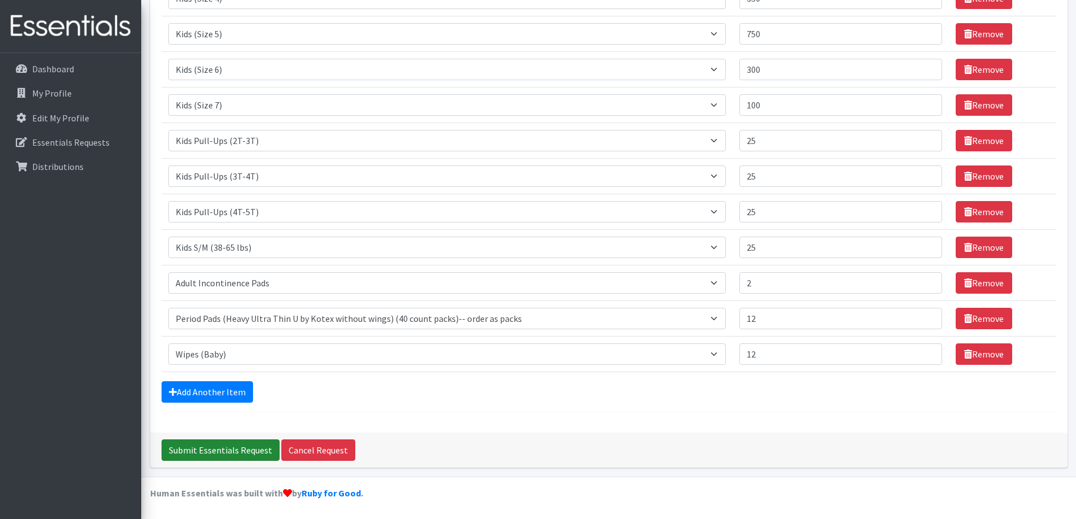
click at [204, 448] on input "Submit Essentials Request" at bounding box center [221, 449] width 118 height 21
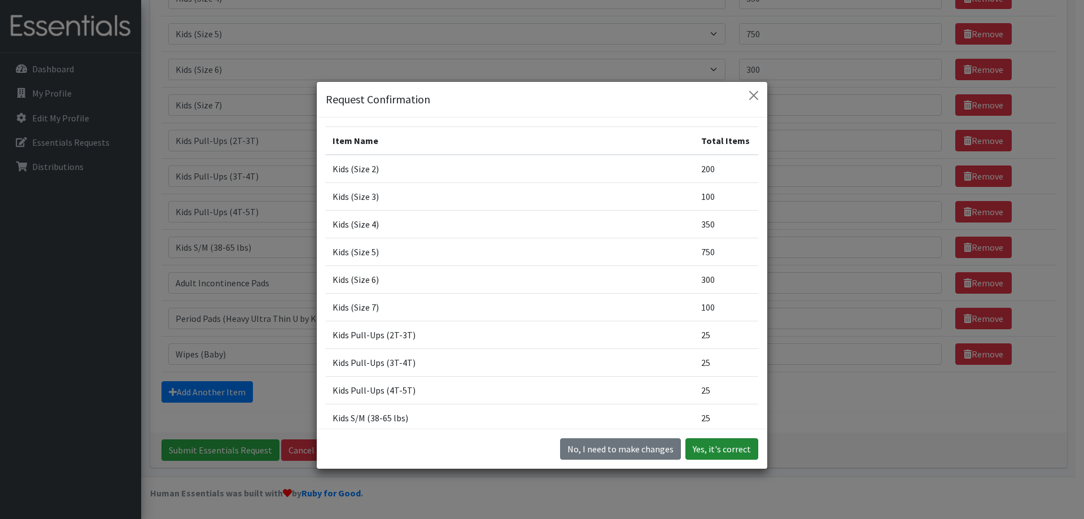
click at [737, 447] on button "Yes, it's correct" at bounding box center [722, 448] width 73 height 21
